Goal: Find specific page/section: Find specific page/section

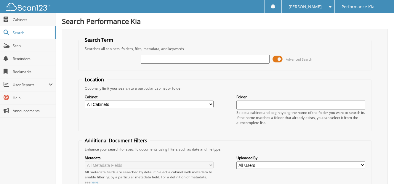
click at [151, 56] on input "text" at bounding box center [205, 59] width 129 height 9
type input "2614021"
click at [162, 57] on input "2614021" at bounding box center [205, 59] width 129 height 9
type input "2614025"
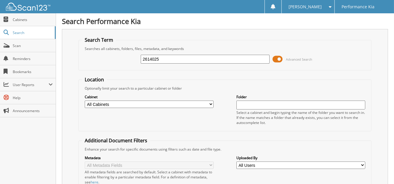
click at [159, 59] on input "2614025" at bounding box center [205, 59] width 129 height 9
type input "2614098"
click at [20, 47] on span "Scan" at bounding box center [33, 45] width 40 height 5
